Goal: Information Seeking & Learning: Learn about a topic

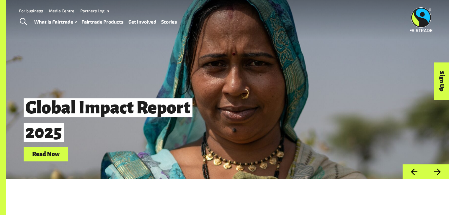
click at [100, 22] on link "Fairtrade Products" at bounding box center [102, 22] width 42 height 9
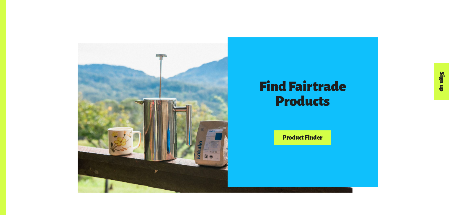
scroll to position [324, 0]
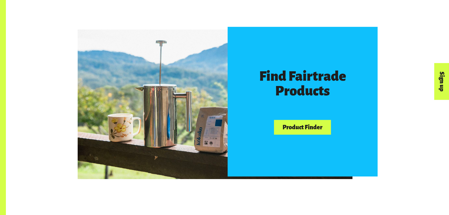
click at [304, 127] on link "Product Finder" at bounding box center [302, 127] width 57 height 15
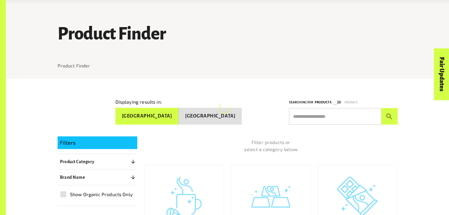
scroll to position [59, 0]
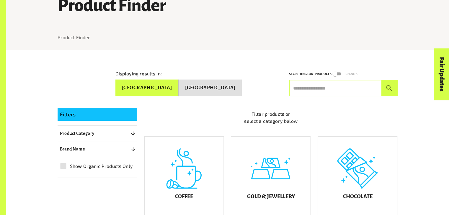
click at [330, 93] on input "text" at bounding box center [335, 88] width 92 height 17
type input "****"
click at [390, 91] on div "Fair Updates" at bounding box center [408, 92] width 52 height 15
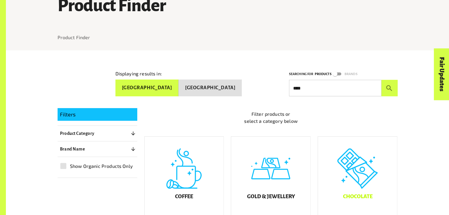
scroll to position [88, 0]
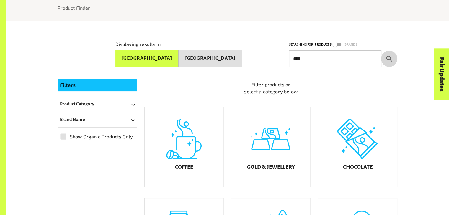
click at [388, 55] on icon "submit" at bounding box center [389, 59] width 8 height 8
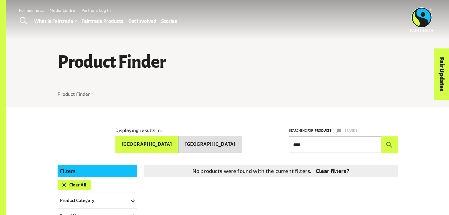
scroll to position [0, 0]
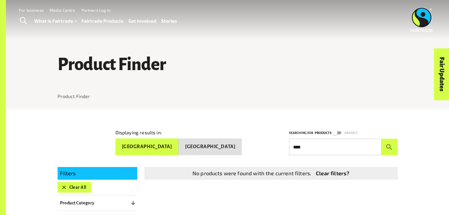
click at [339, 173] on link "Clear filters?" at bounding box center [332, 174] width 33 height 8
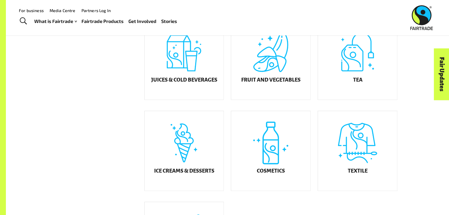
scroll to position [258, 0]
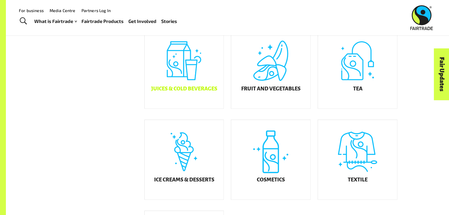
click at [183, 92] on h5 "Juices & Cold Beverages" at bounding box center [184, 89] width 66 height 6
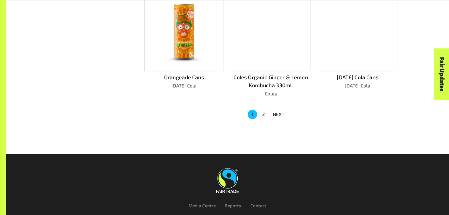
scroll to position [435, 0]
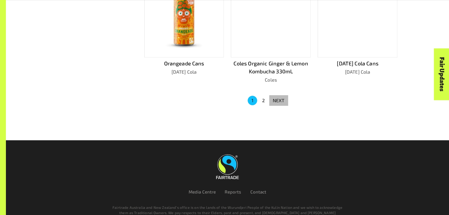
click at [279, 100] on p "NEXT" at bounding box center [278, 100] width 12 height 7
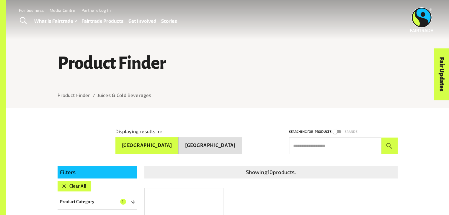
scroll to position [0, 0]
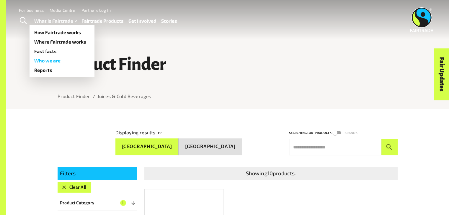
click at [53, 62] on link "Who we are" at bounding box center [61, 60] width 65 height 9
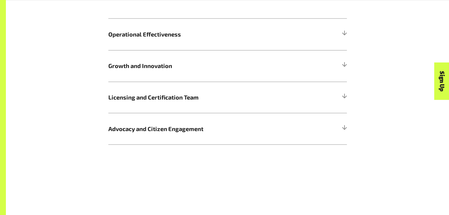
scroll to position [737, 0]
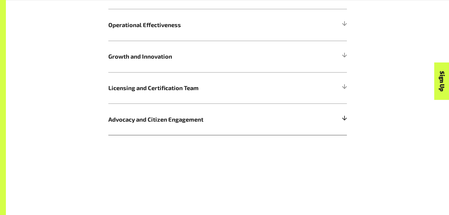
click at [341, 119] on div at bounding box center [343, 119] width 5 height 5
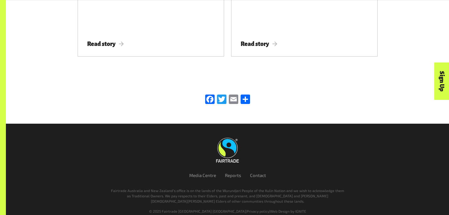
scroll to position [1947, 0]
